Goal: Use online tool/utility: Utilize a website feature to perform a specific function

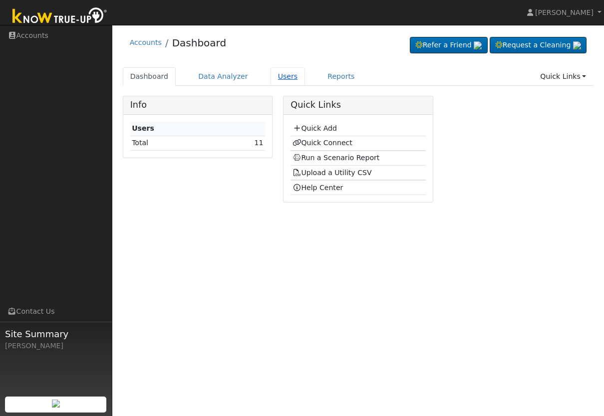
click at [288, 75] on link "Users" at bounding box center [288, 76] width 35 height 18
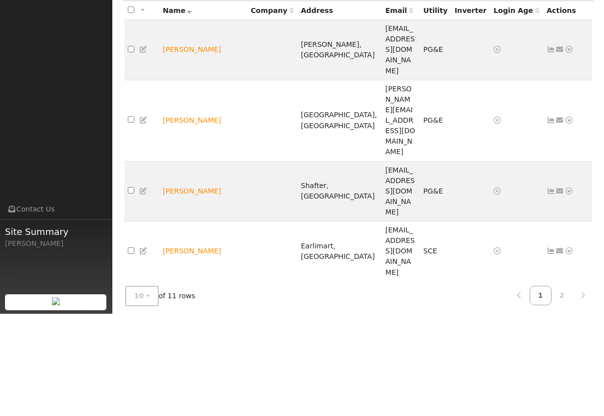
scroll to position [23, 0]
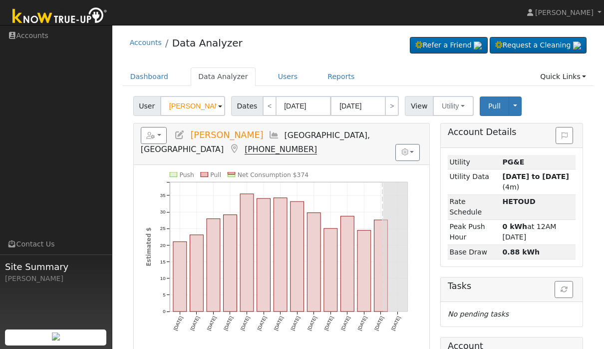
click at [537, 107] on div "User Dylan o’donohue Account Default Account Default Account 2311 B Street, Bak…" at bounding box center [358, 103] width 454 height 23
click at [333, 71] on link "Reports" at bounding box center [341, 76] width 42 height 18
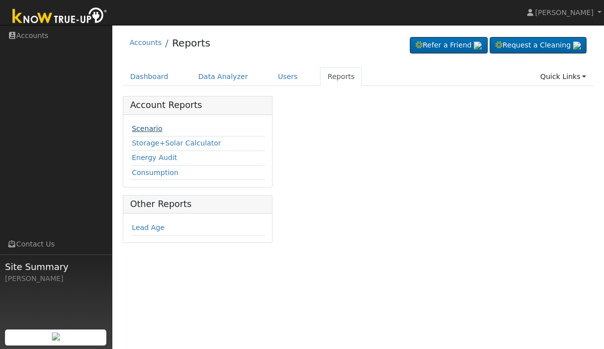
click at [158, 128] on link "Scenario" at bounding box center [147, 128] width 30 height 8
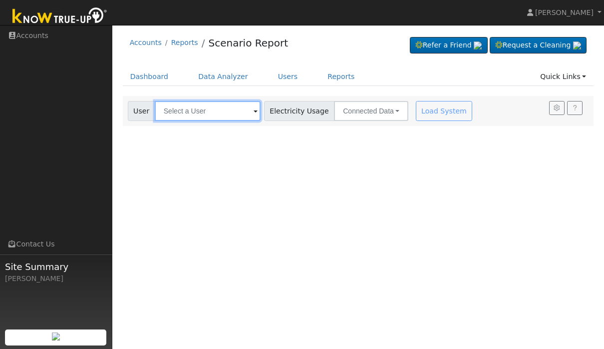
click at [231, 117] on input "text" at bounding box center [208, 111] width 106 height 20
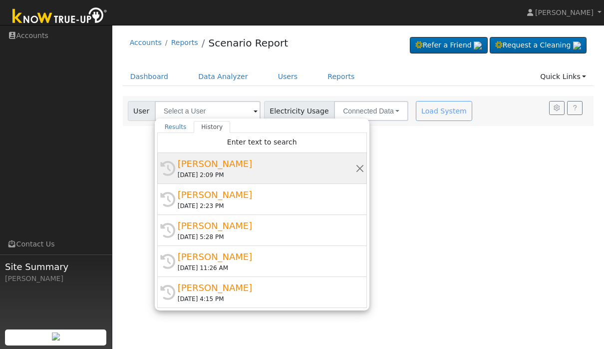
click at [209, 162] on div "[PERSON_NAME]" at bounding box center [267, 163] width 178 height 13
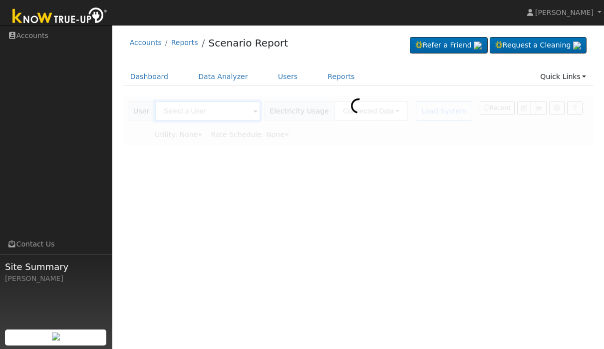
type input "[PERSON_NAME]"
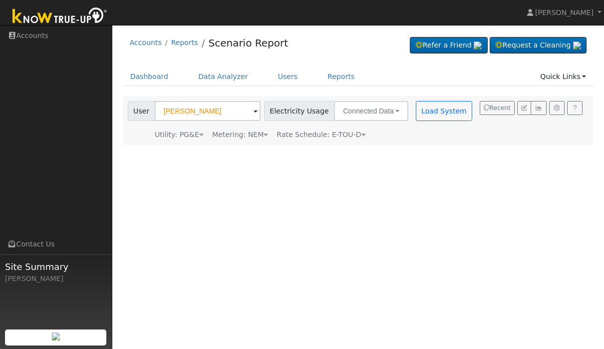
click at [414, 125] on div "User Dylan o’donohue Account Default Account Default Account 2311 B Street, Bak…" at bounding box center [301, 120] width 351 height 39
click at [416, 113] on button "Load System" at bounding box center [444, 111] width 57 height 20
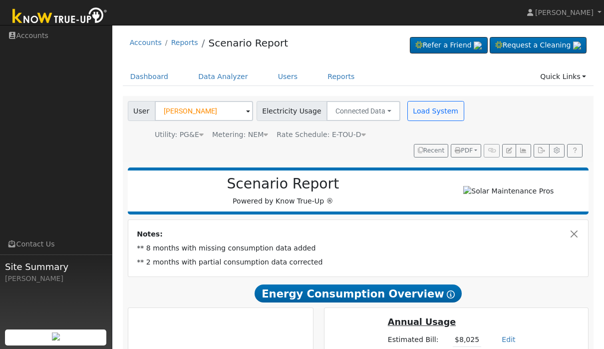
scroll to position [18, 0]
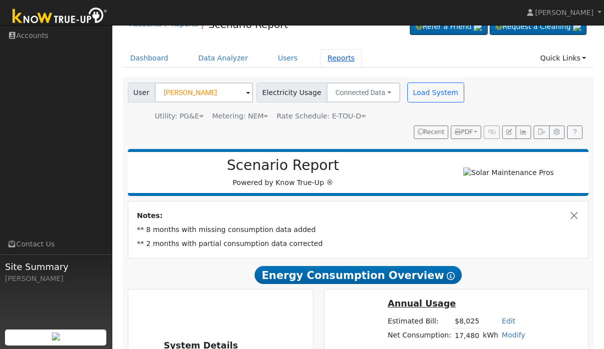
click at [324, 59] on link "Reports" at bounding box center [341, 58] width 42 height 18
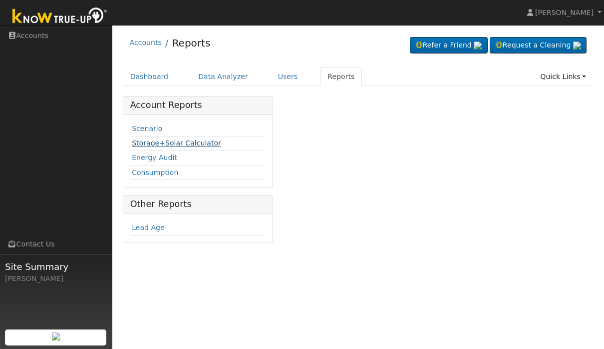
click at [158, 142] on link "Storage+Solar Calculator" at bounding box center [176, 143] width 89 height 8
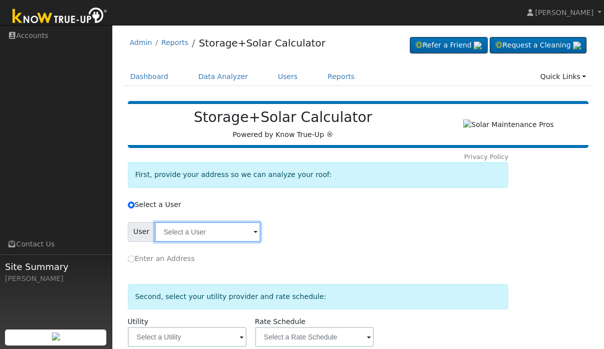
click at [200, 232] on input "text" at bounding box center [208, 232] width 106 height 20
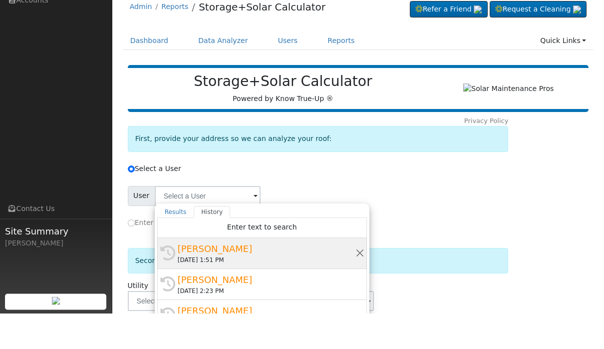
click at [261, 278] on div "[PERSON_NAME]" at bounding box center [267, 284] width 178 height 13
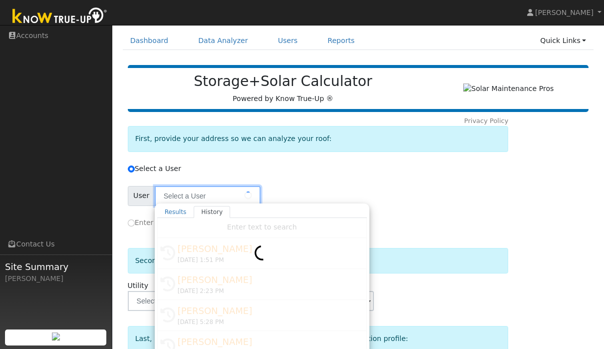
type input "[PERSON_NAME]"
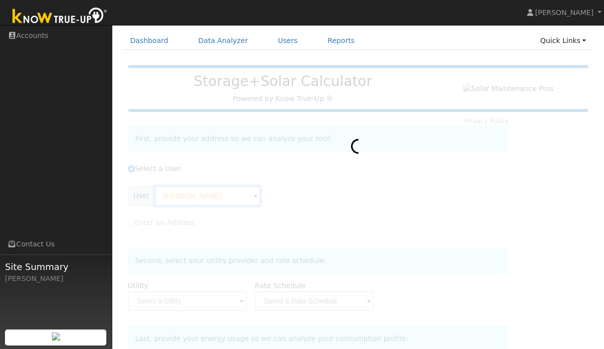
type input "Pacific Gas & Electric"
type input "E-TOU-D"
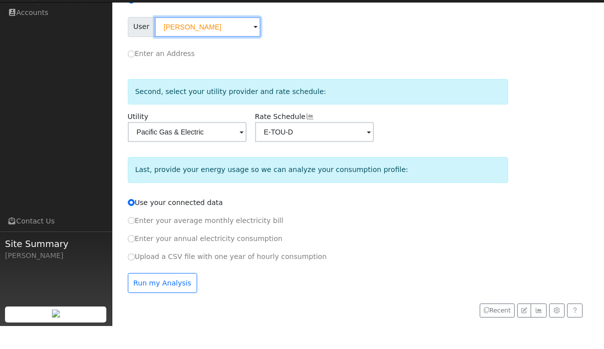
scroll to position [186, 0]
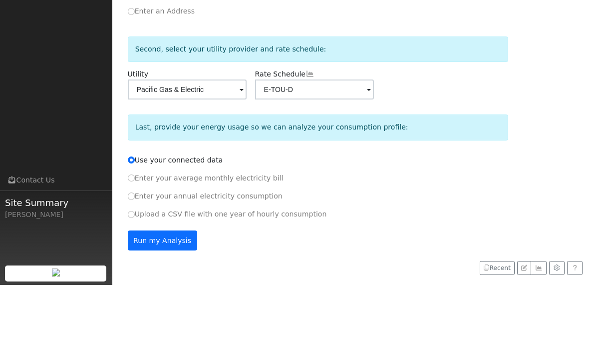
click at [183, 294] on button "Run my Analysis" at bounding box center [162, 304] width 69 height 20
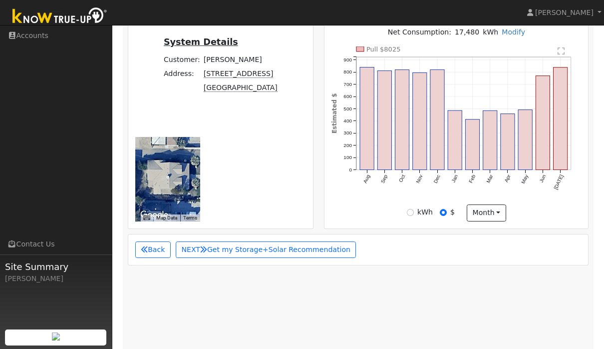
scroll to position [378, 0]
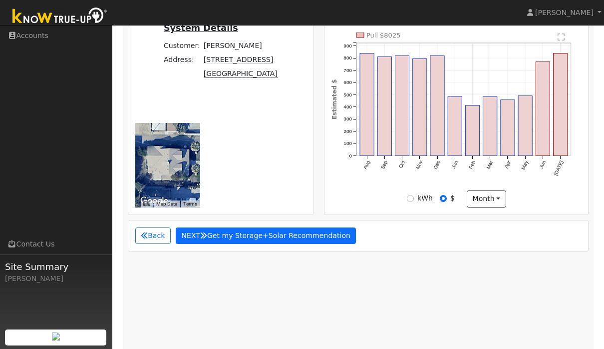
click at [253, 236] on button "NEXT Get my Storage+Solar Recommendation" at bounding box center [266, 235] width 181 height 17
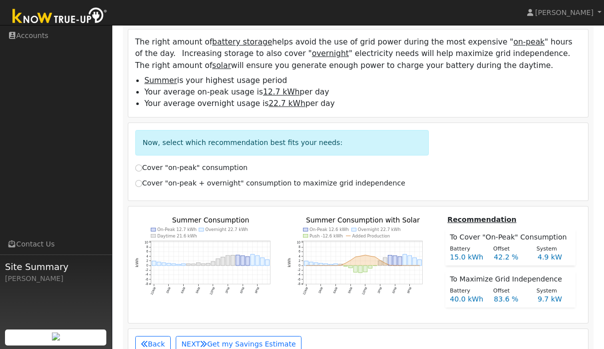
scroll to position [581, 0]
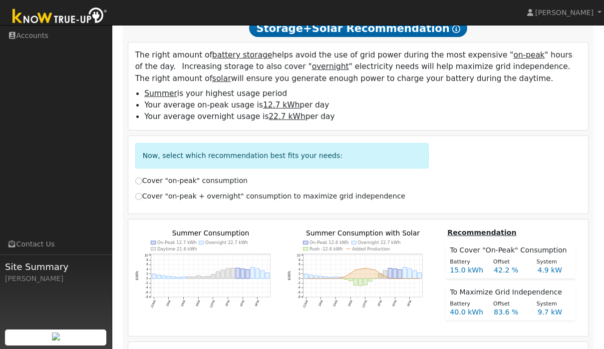
click at [227, 194] on label "Cover "on-peak + overnight" consumption to maximize grid independence" at bounding box center [270, 196] width 270 height 10
click at [142, 194] on input "Cover "on-peak + overnight" consumption to maximize grid independence" at bounding box center [138, 196] width 7 height 7
radio input "true"
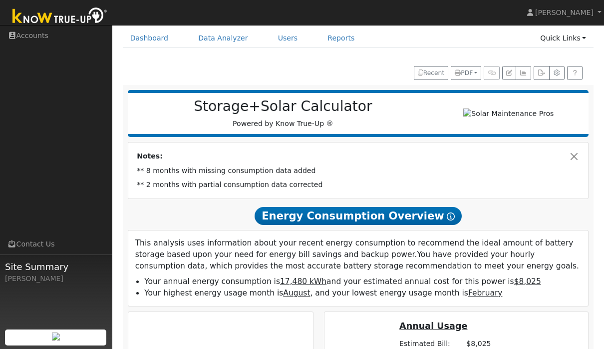
scroll to position [0, 0]
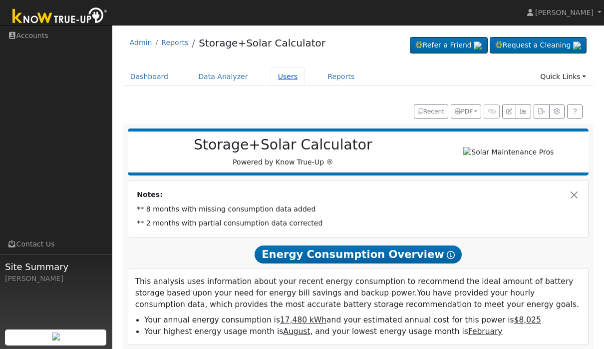
click at [291, 74] on link "Users" at bounding box center [288, 76] width 35 height 18
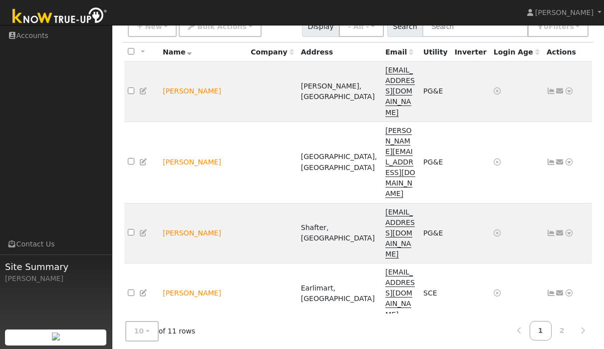
scroll to position [91, 0]
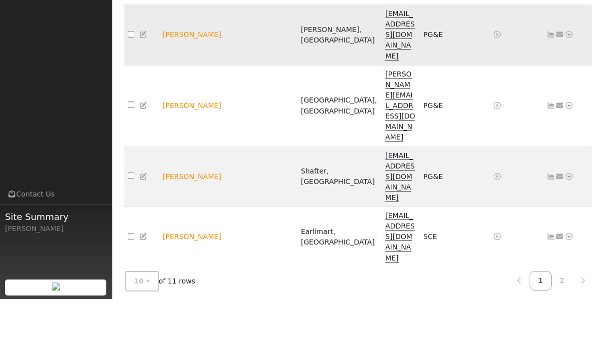
click at [562, 81] on icon at bounding box center [560, 84] width 9 height 7
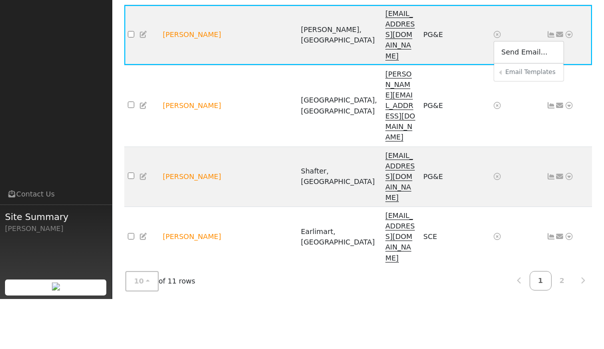
click at [602, 34] on div "User Profile First name Last name Email Email Notifications No Emails No Emails…" at bounding box center [358, 351] width 492 height 835
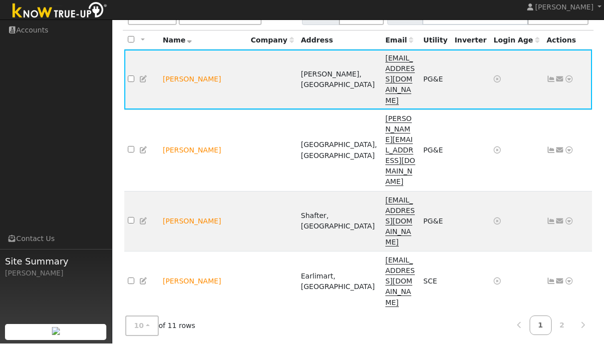
scroll to position [91, 0]
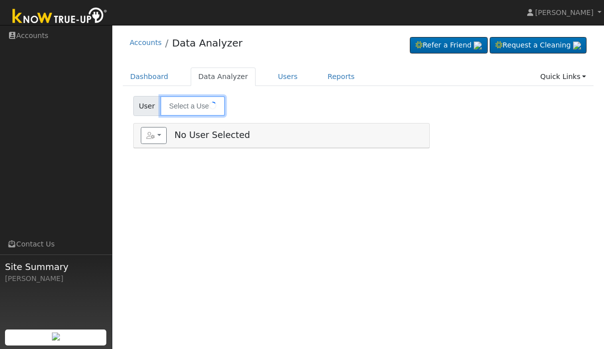
type input "[PERSON_NAME]"
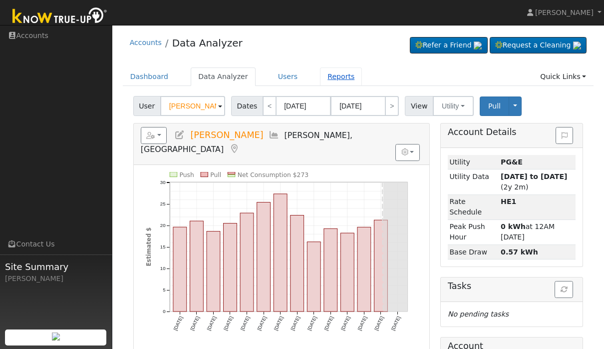
click at [348, 84] on link "Reports" at bounding box center [341, 76] width 42 height 18
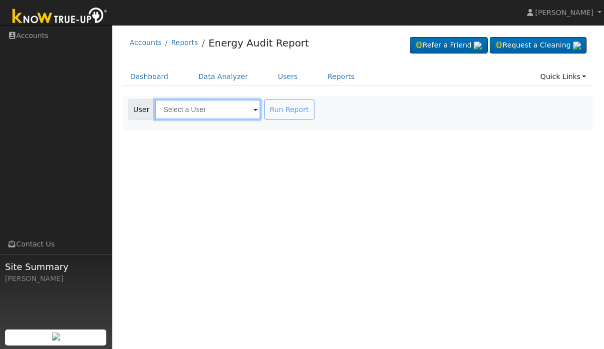
click at [214, 113] on input "text" at bounding box center [208, 109] width 106 height 20
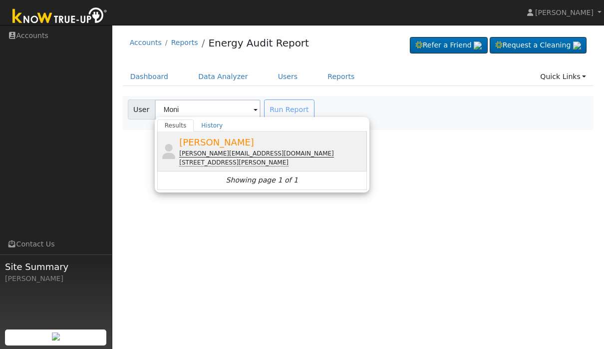
click at [276, 145] on div "[PERSON_NAME] [PERSON_NAME][EMAIL_ADDRESS][DOMAIN_NAME] [STREET_ADDRESS][PERSON…" at bounding box center [271, 150] width 185 height 31
type input "[PERSON_NAME]"
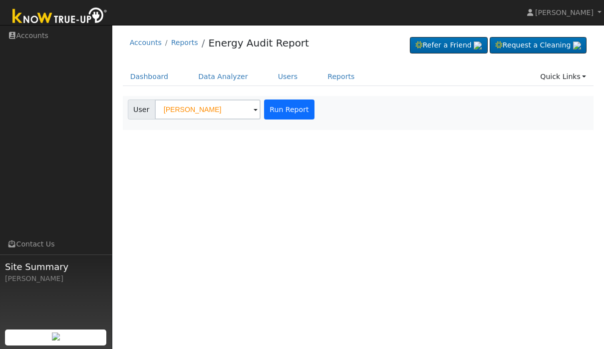
click at [283, 108] on button "Run Report" at bounding box center [289, 109] width 50 height 20
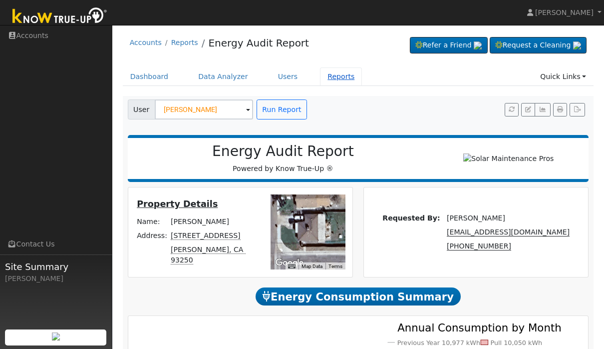
click at [337, 78] on link "Reports" at bounding box center [341, 76] width 42 height 18
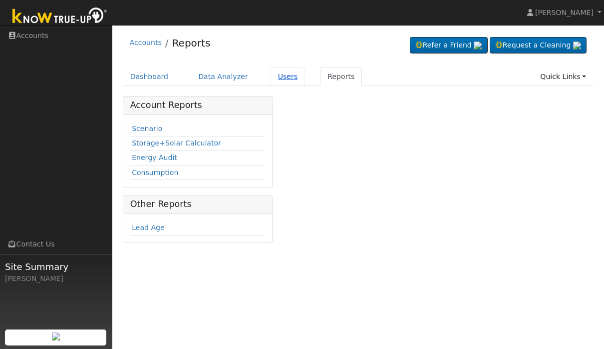
click at [276, 85] on link "Users" at bounding box center [288, 76] width 35 height 18
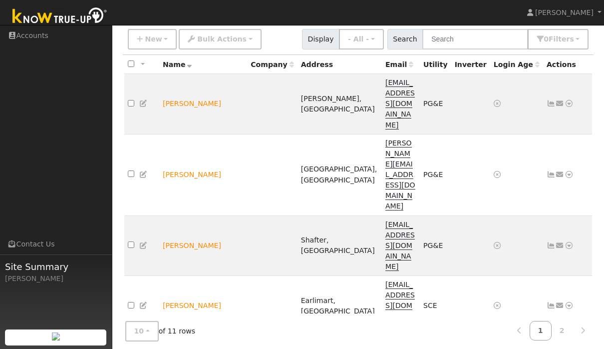
scroll to position [74, 0]
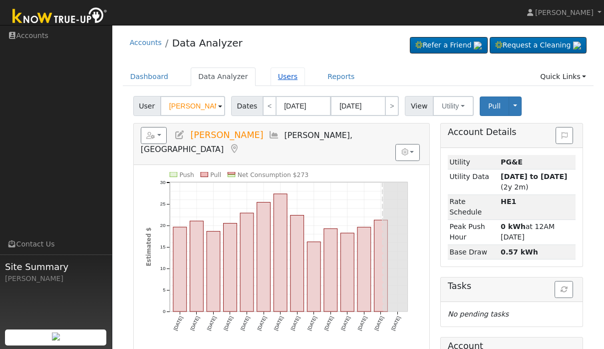
click at [294, 68] on link "Users" at bounding box center [288, 76] width 35 height 18
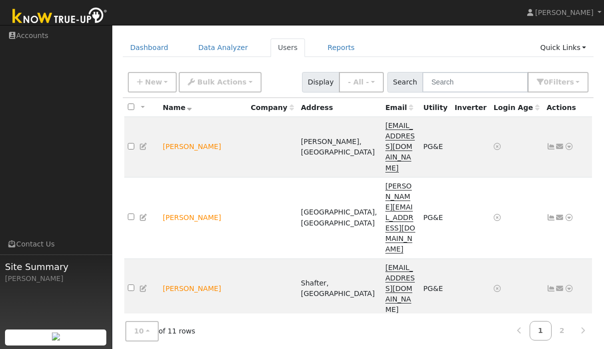
scroll to position [30, 0]
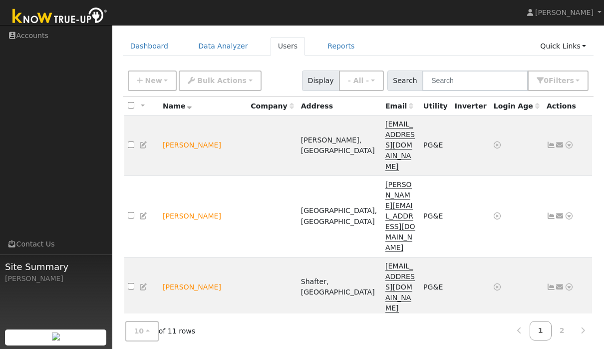
click at [573, 343] on icon at bounding box center [569, 346] width 9 height 7
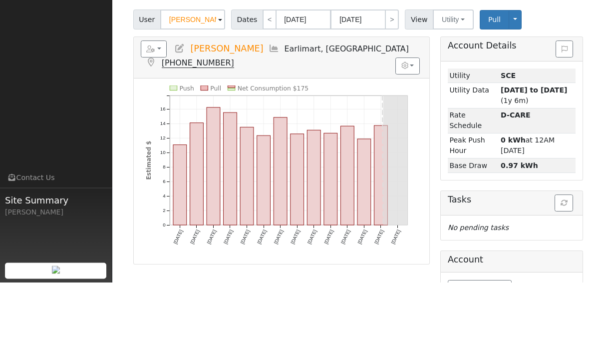
scroll to position [20, 0]
click at [419, 124] on button "button" at bounding box center [408, 132] width 24 height 17
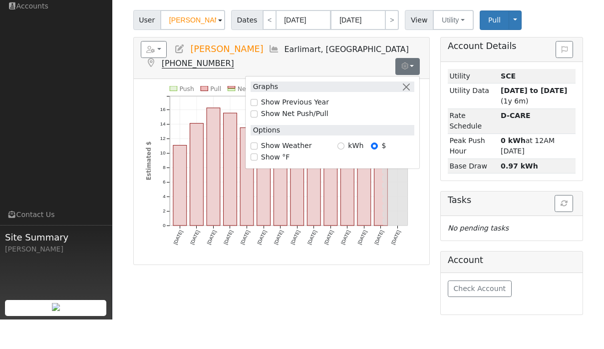
click at [306, 138] on label "Show Net Push/Pull" at bounding box center [294, 143] width 67 height 10
click at [258, 140] on input "Show Net Push/Pull" at bounding box center [254, 143] width 7 height 7
checkbox input "true"
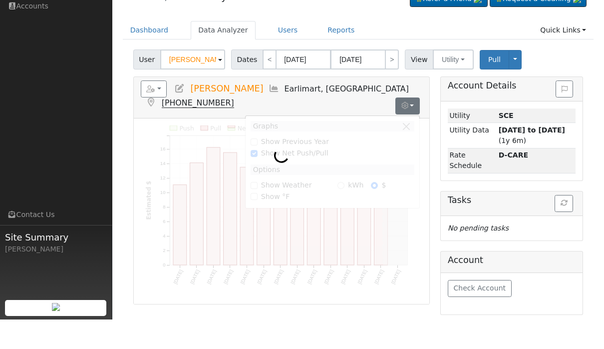
scroll to position [46, 0]
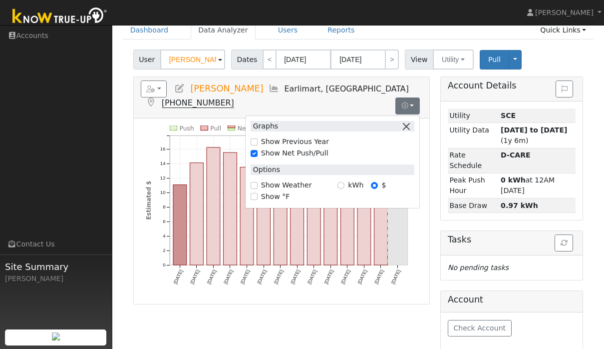
click at [409, 129] on button "button" at bounding box center [407, 126] width 10 height 10
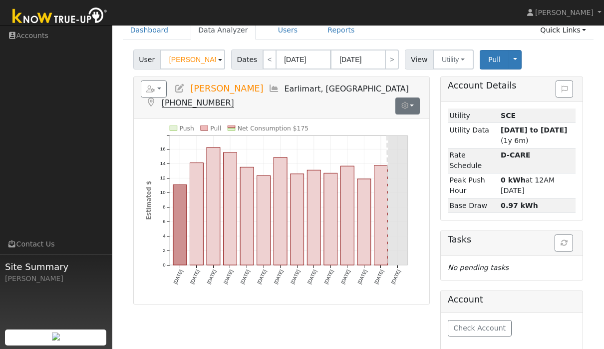
click at [416, 106] on button "button" at bounding box center [408, 105] width 24 height 17
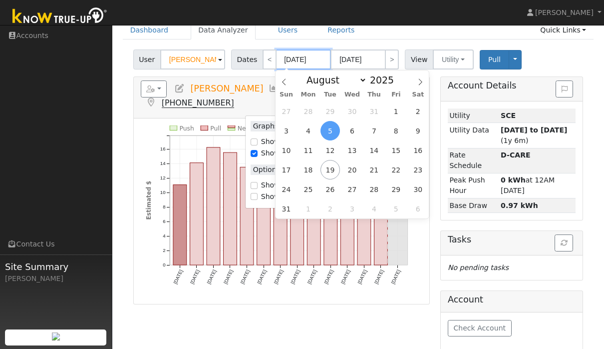
click at [281, 60] on input "08/05/2025" at bounding box center [303, 59] width 55 height 20
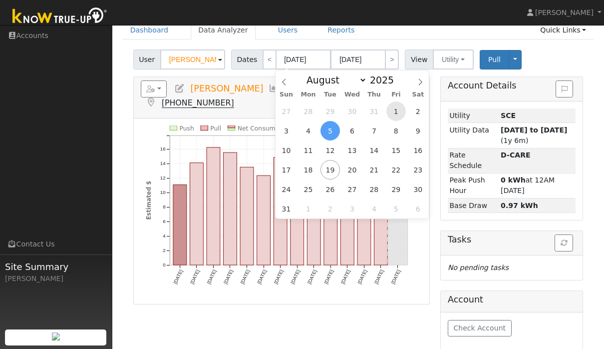
click at [398, 120] on span "1" at bounding box center [396, 110] width 19 height 19
type input "08/01/2025"
type input "08/31/2025"
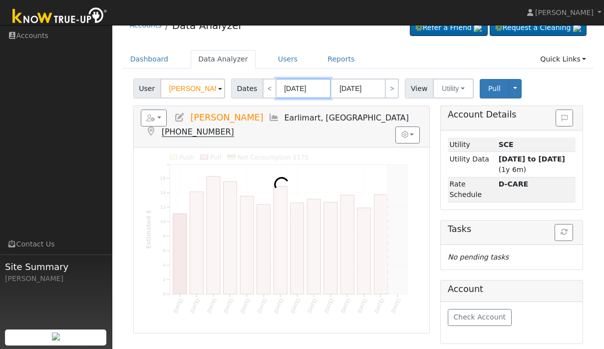
scroll to position [17, 0]
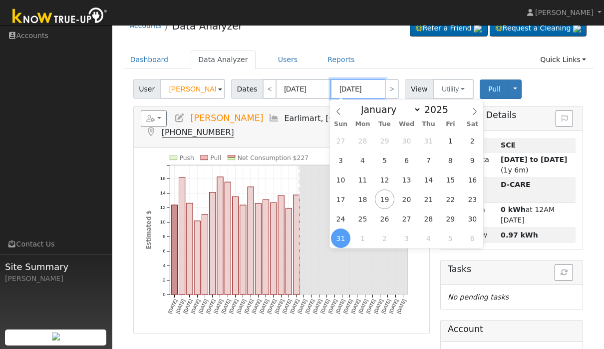
click at [348, 90] on input "08/31/2025" at bounding box center [358, 89] width 55 height 20
click at [341, 238] on span "31" at bounding box center [340, 237] width 19 height 19
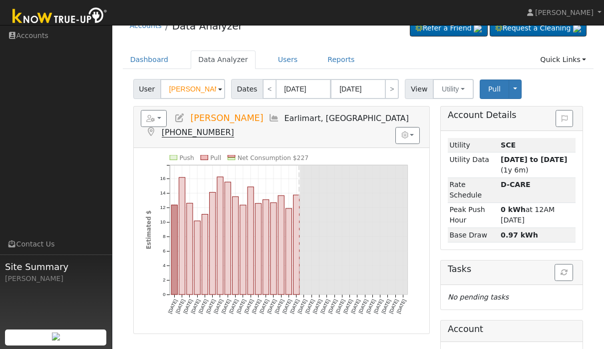
click at [155, 186] on icon "Push Pull Net Consumption $227 Fri 8/01 Sat 8/02 Sun 8/03 Mon 8/04 Tue 8/05 Wed…" at bounding box center [282, 241] width 272 height 173
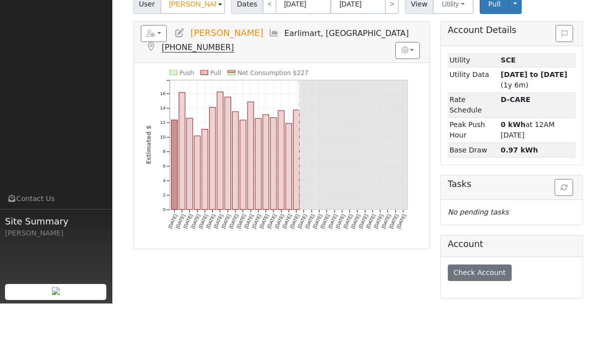
click at [470, 310] on button "Check Account" at bounding box center [480, 318] width 64 height 17
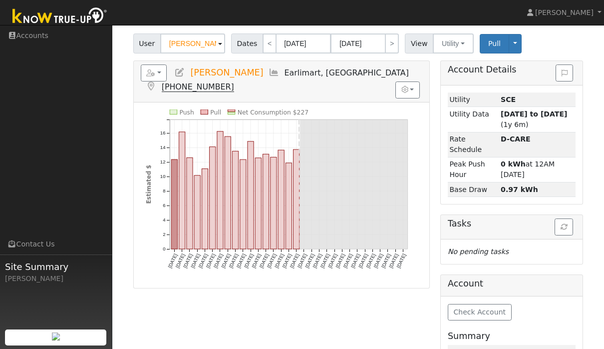
scroll to position [61, 0]
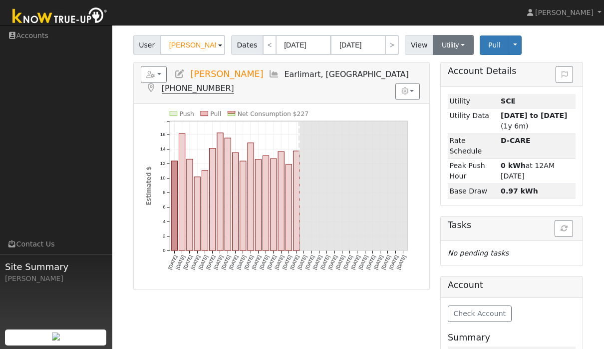
click at [442, 43] on button "Utility" at bounding box center [453, 45] width 41 height 20
click at [451, 81] on link "Solar" at bounding box center [467, 81] width 69 height 14
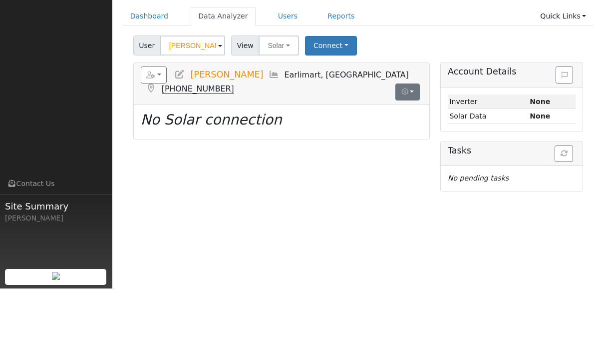
click at [417, 144] on button "button" at bounding box center [408, 152] width 24 height 17
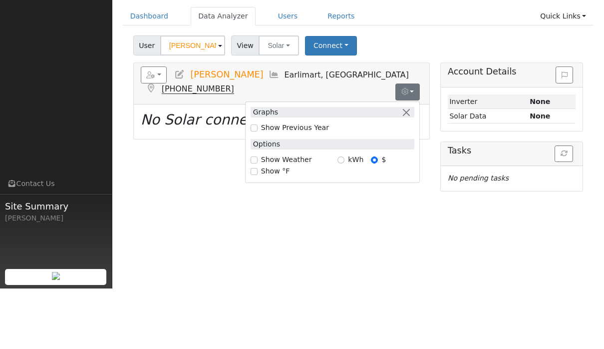
click at [417, 144] on button "button" at bounding box center [408, 152] width 24 height 17
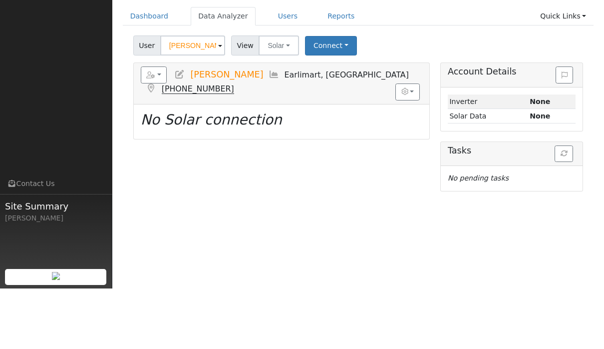
scroll to position [0, 0]
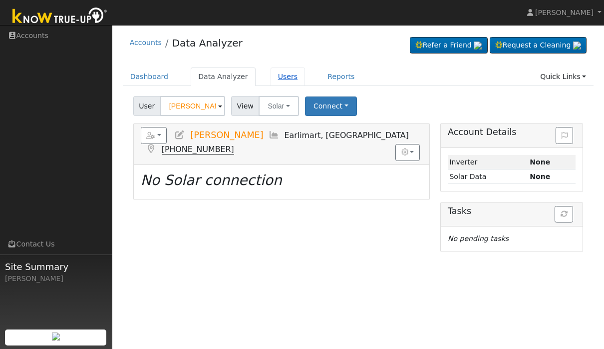
click at [271, 79] on link "Users" at bounding box center [288, 76] width 35 height 18
